Goal: Transaction & Acquisition: Purchase product/service

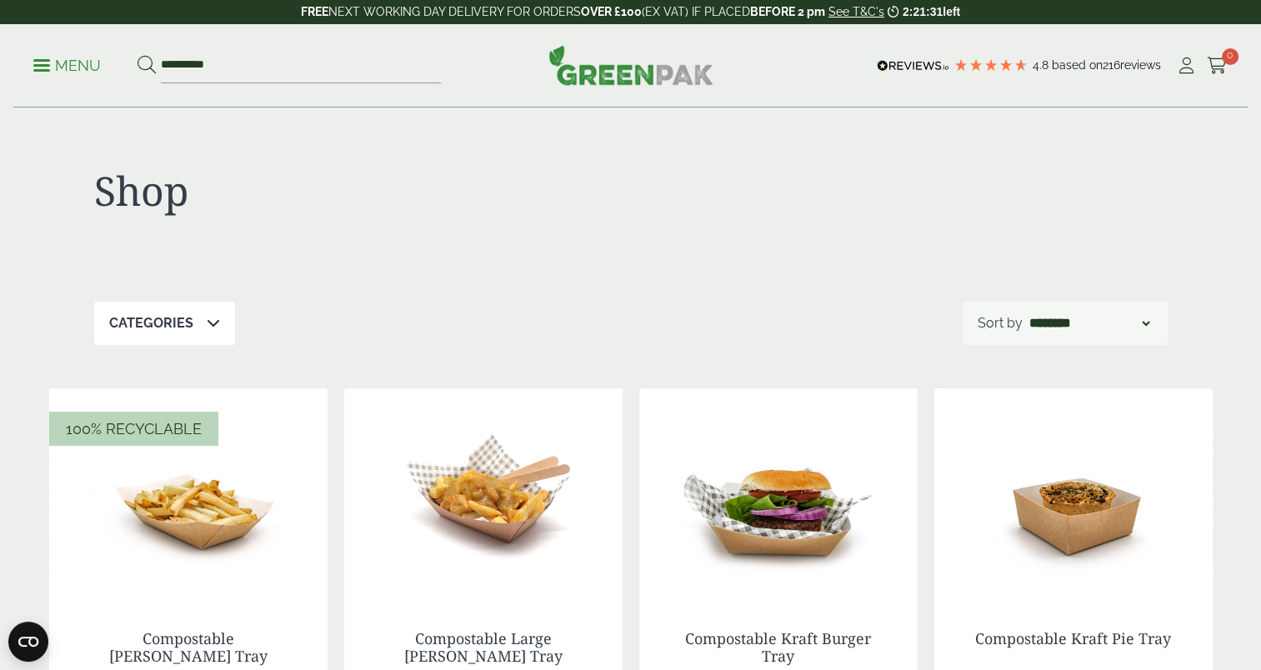
click at [210, 315] on span at bounding box center [213, 323] width 13 height 20
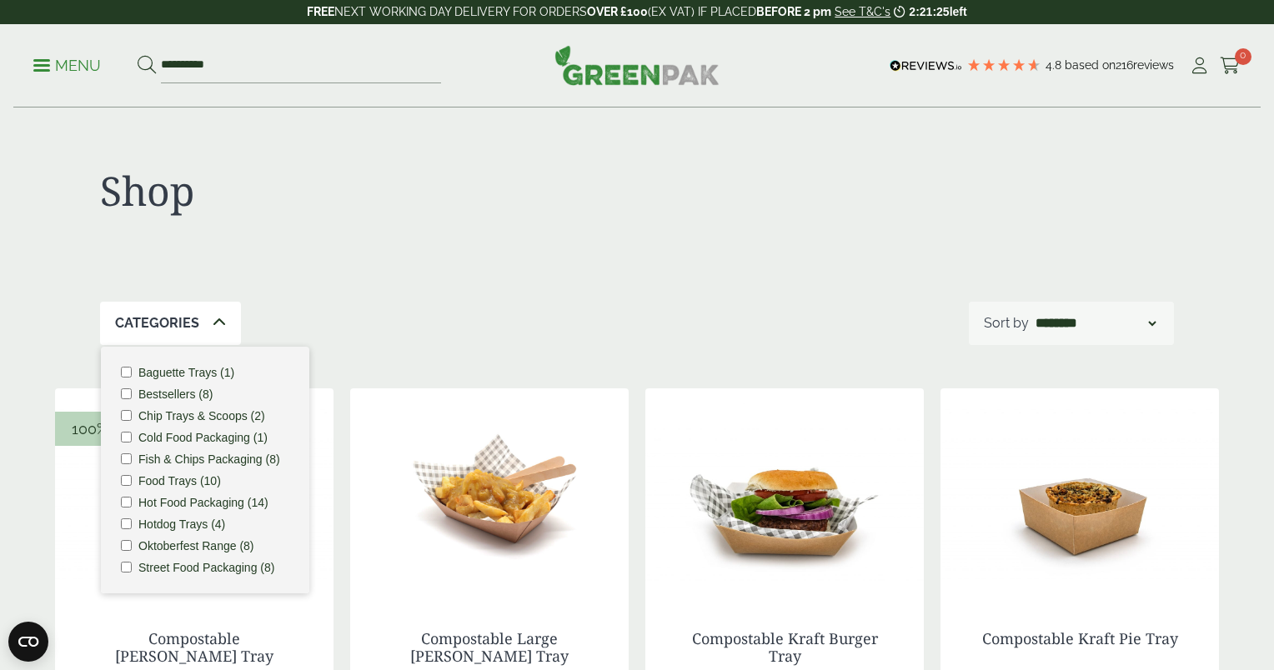
click at [210, 504] on div "Close dialog Sign up for the latest news and exclusive discounts. SIGN UP ******" at bounding box center [637, 335] width 1274 height 670
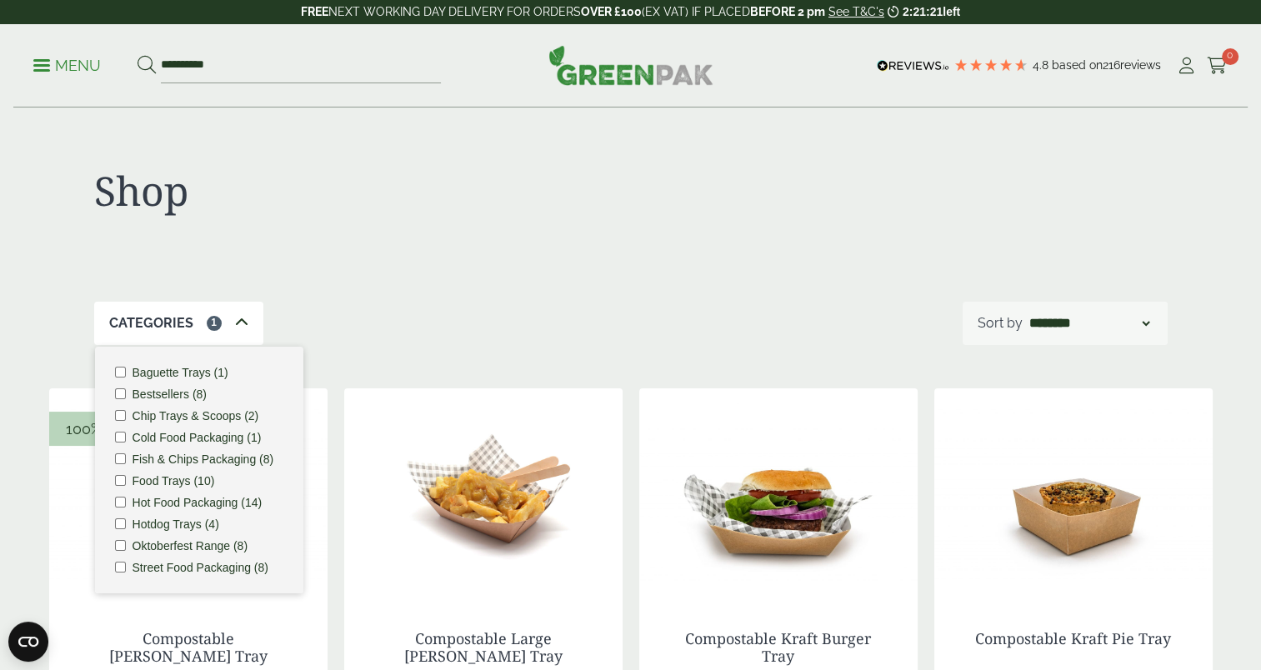
click at [394, 310] on div "Categories 1 Baguette Trays (1) Bestsellers (8) Chip Trays & Scoops (2) Cold Fo…" at bounding box center [631, 323] width 1074 height 43
click at [399, 310] on div "Categories 1 Baguette Trays (1) Bestsellers (8) Chip Trays & Scoops (2) Cold Fo…" at bounding box center [631, 323] width 1074 height 43
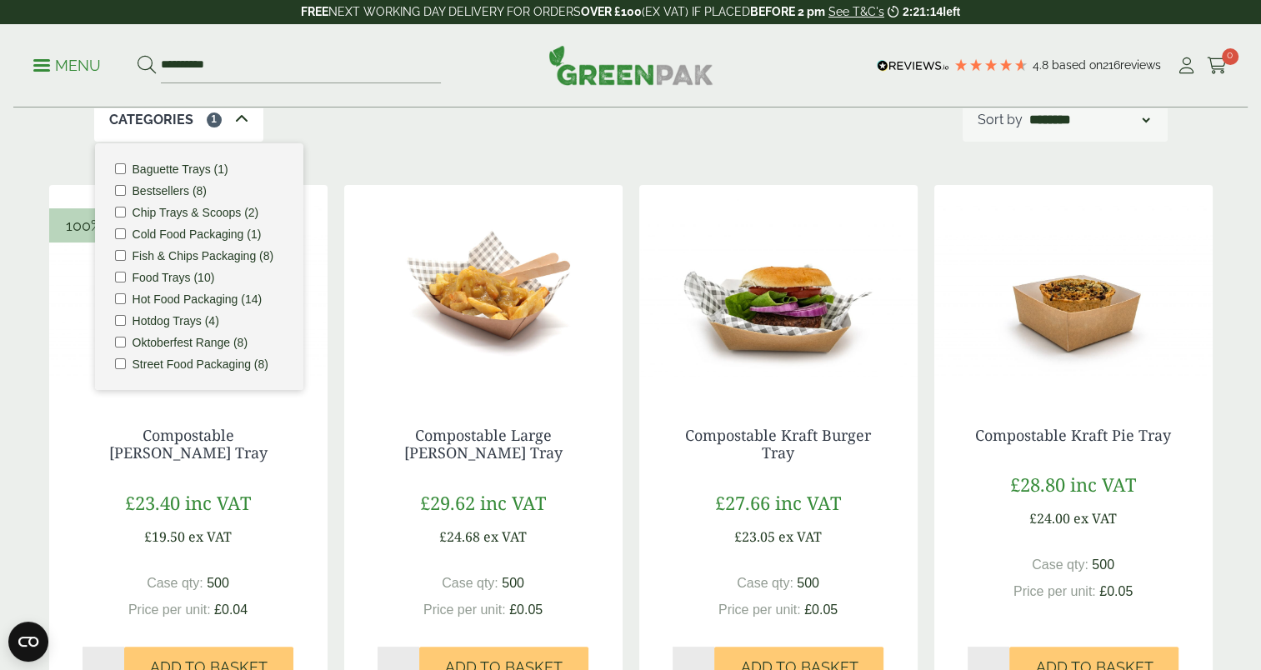
scroll to position [210, 0]
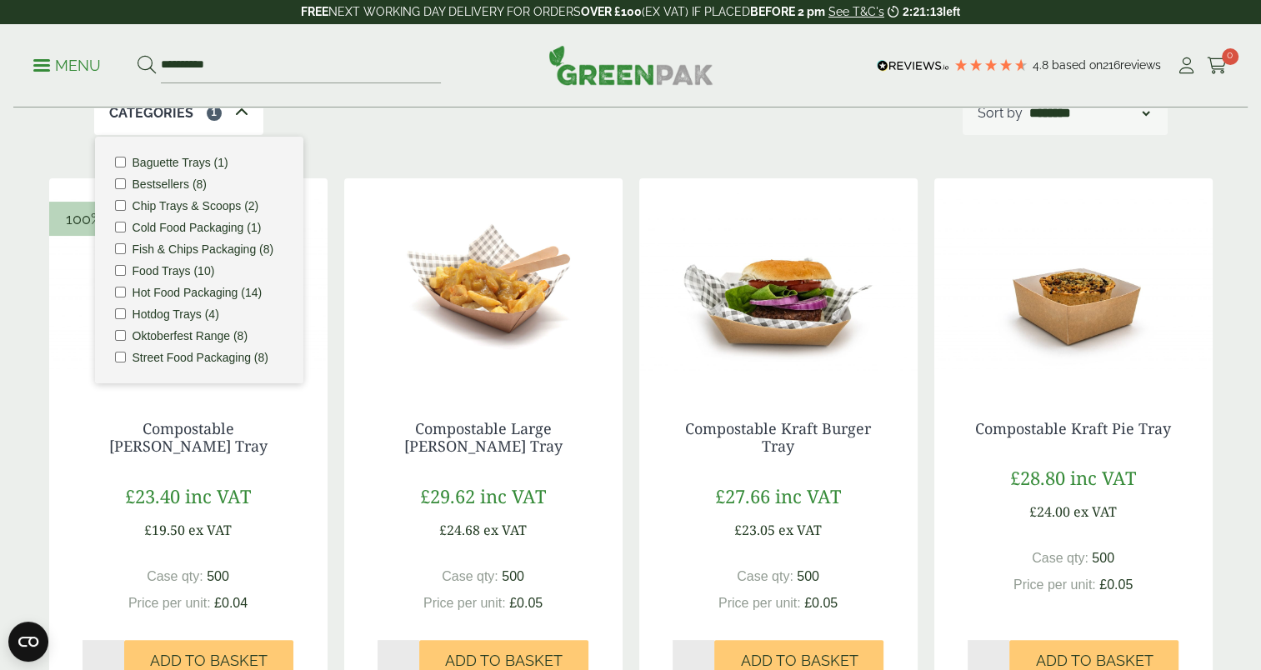
click at [271, 291] on li "Hot Food Packaging (14)" at bounding box center [199, 293] width 168 height 12
drag, startPoint x: 233, startPoint y: 103, endPoint x: 237, endPoint y: 124, distance: 21.9
click at [237, 124] on div "Categories 1" at bounding box center [178, 113] width 169 height 43
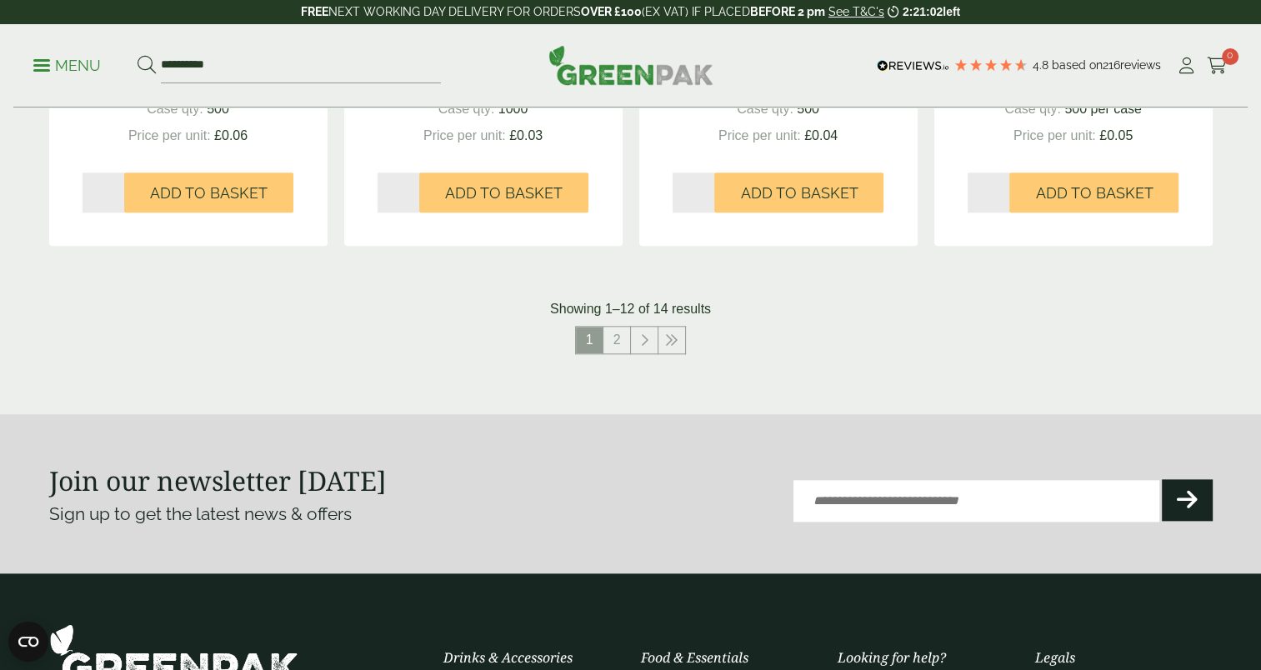
scroll to position [1776, 0]
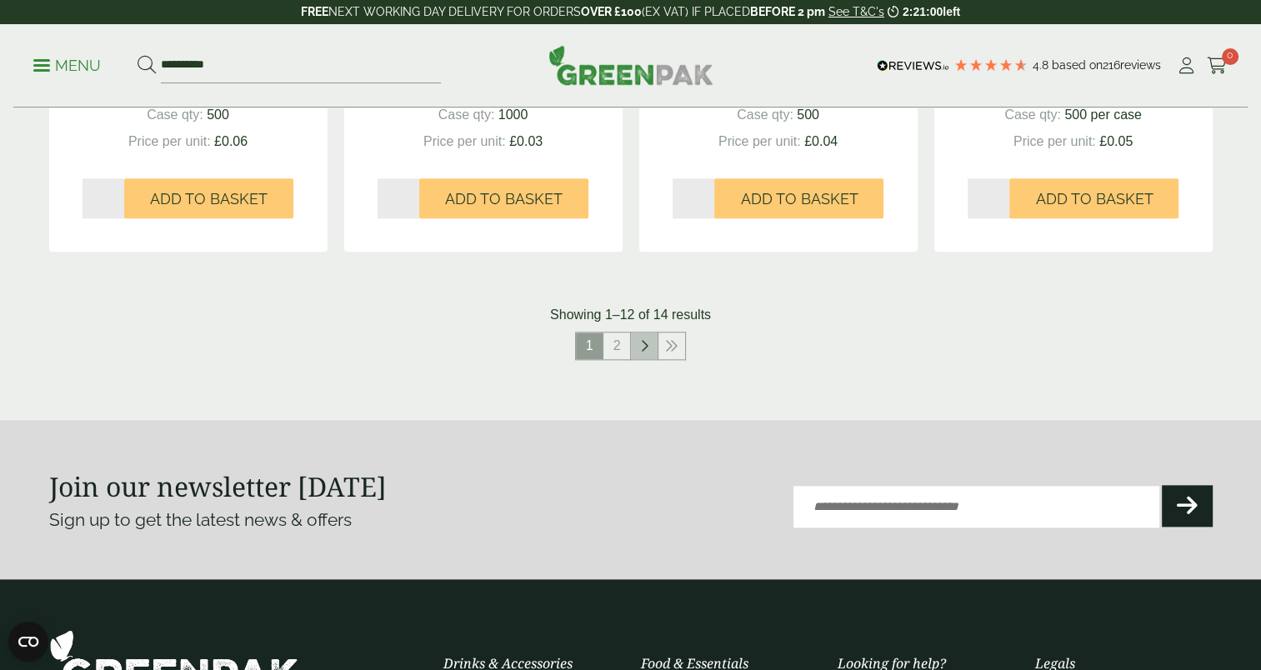
click at [640, 337] on link at bounding box center [644, 346] width 27 height 27
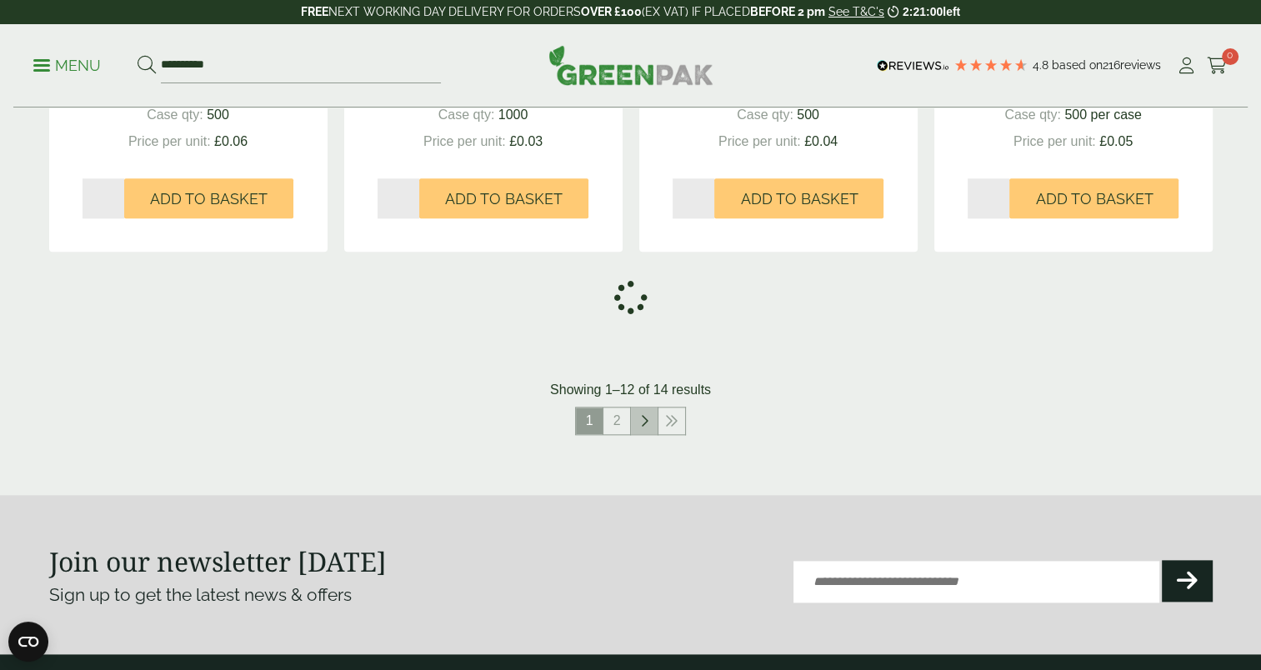
scroll to position [1027, 0]
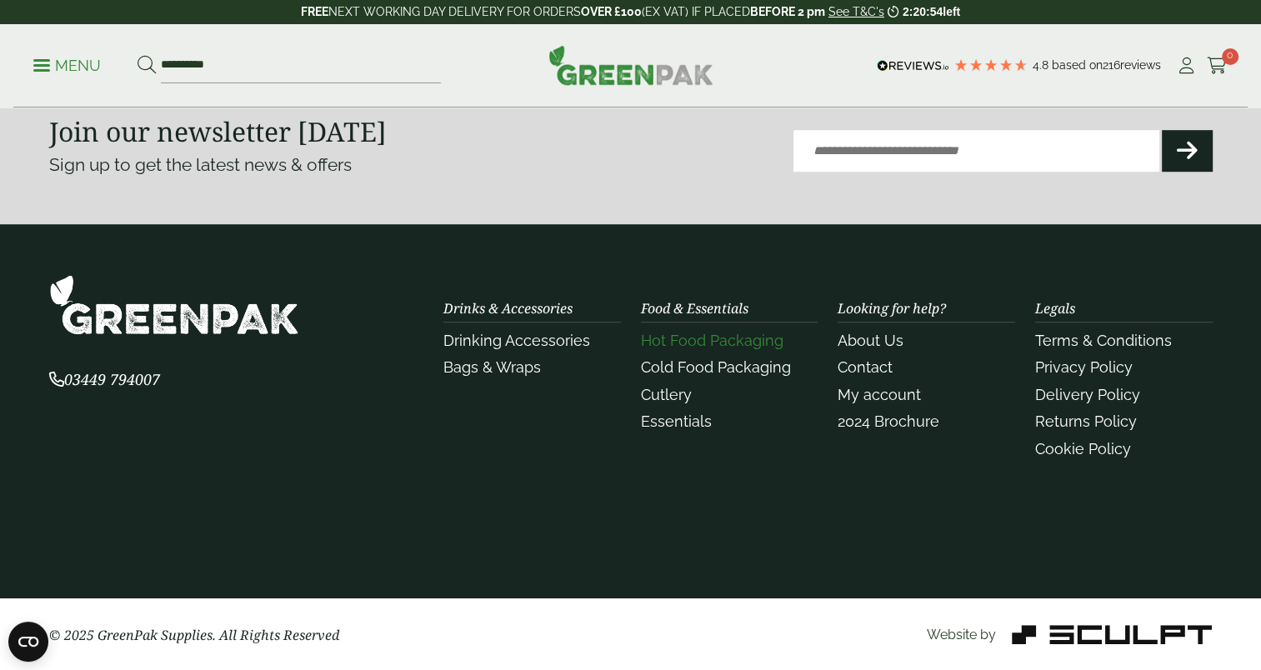
click at [665, 332] on link "Hot Food Packaging" at bounding box center [712, 341] width 143 height 18
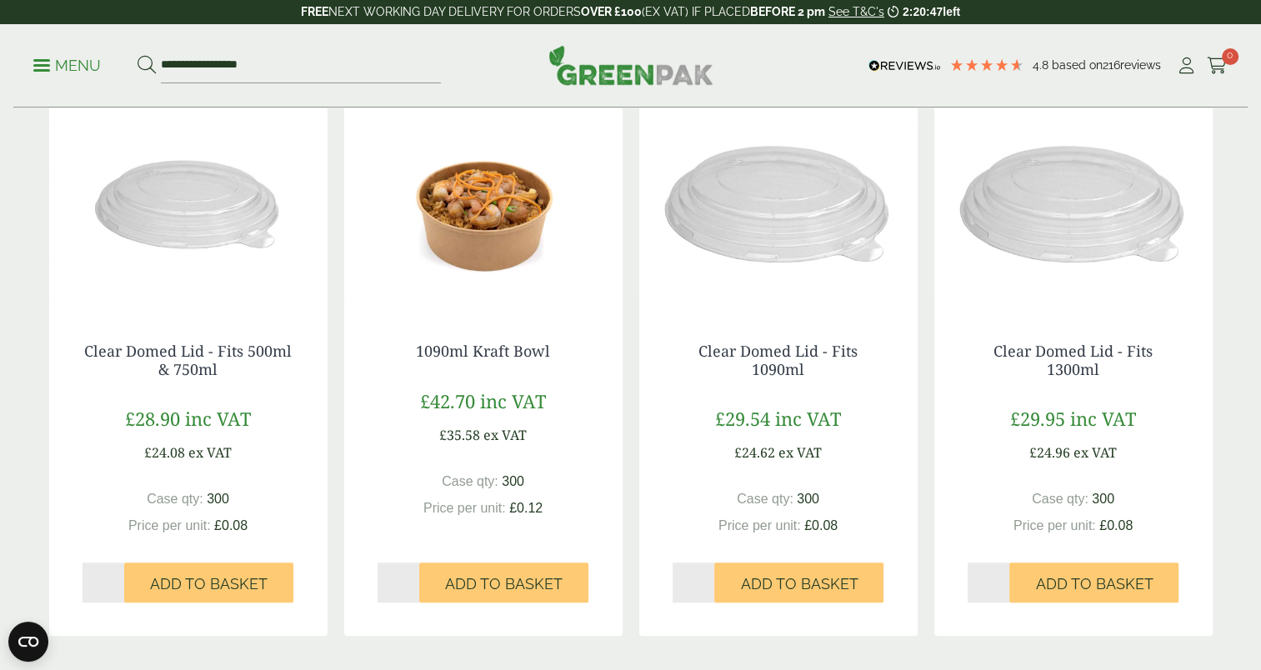
scroll to position [1665, 0]
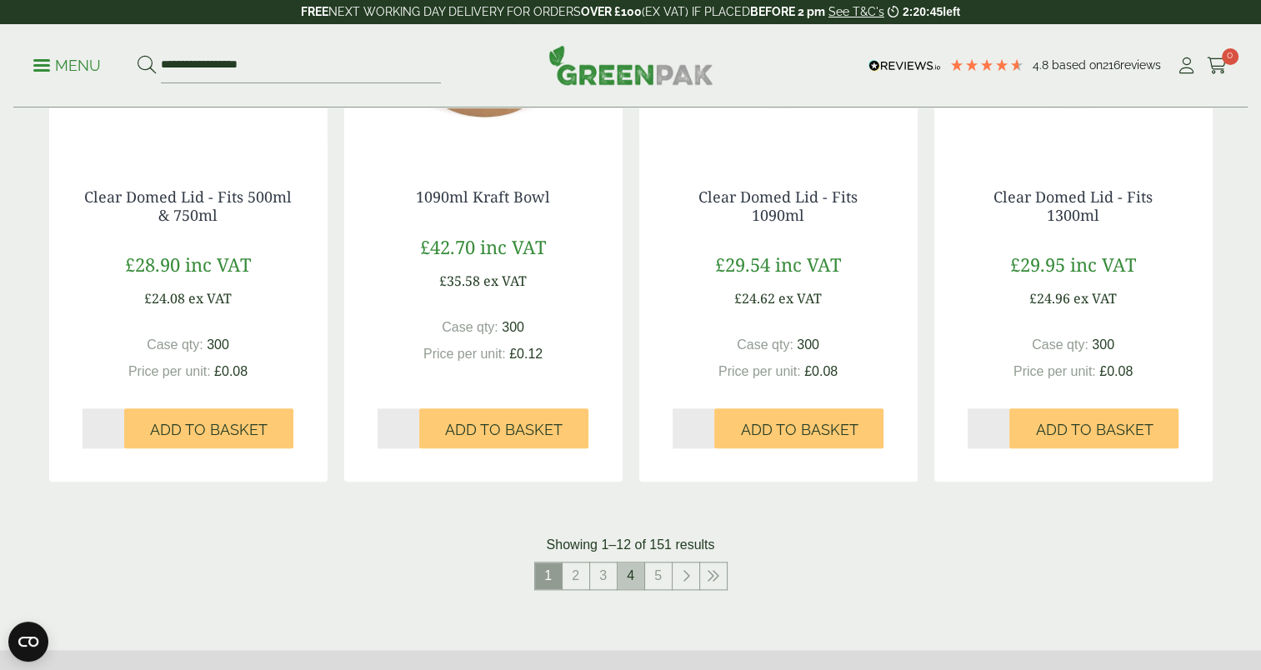
click at [637, 578] on link "4" at bounding box center [631, 576] width 27 height 27
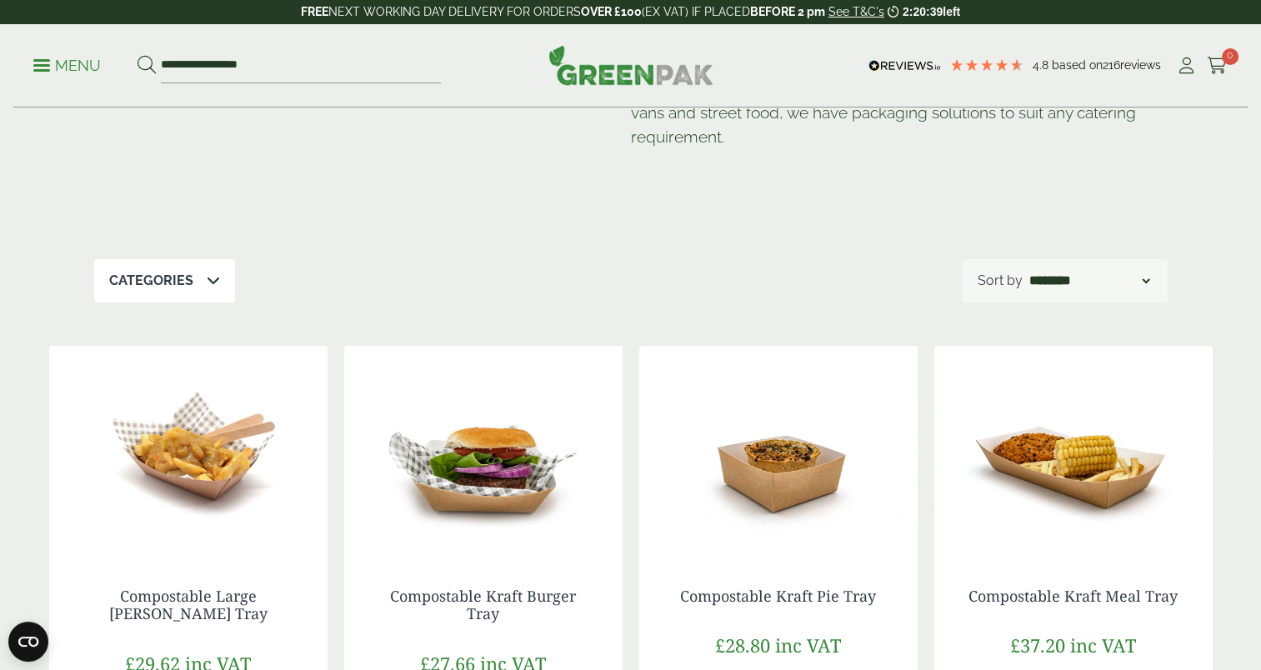
scroll to position [124, 0]
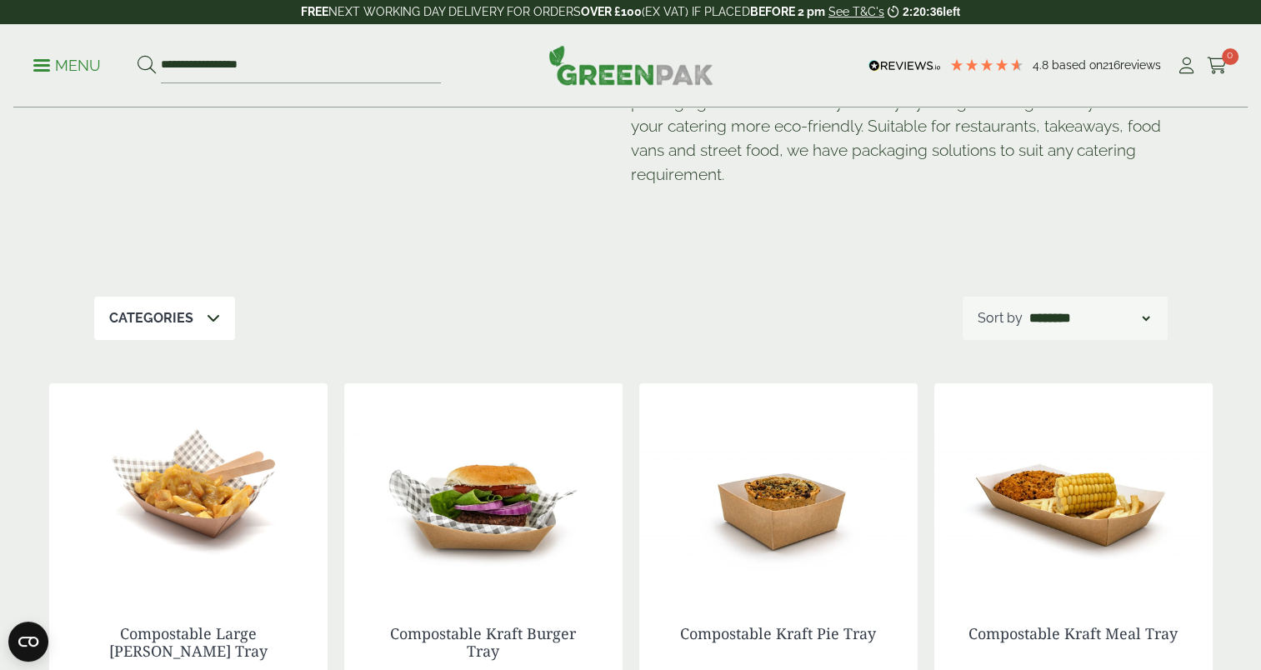
scroll to position [1665, 0]
